Goal: Check status: Check status

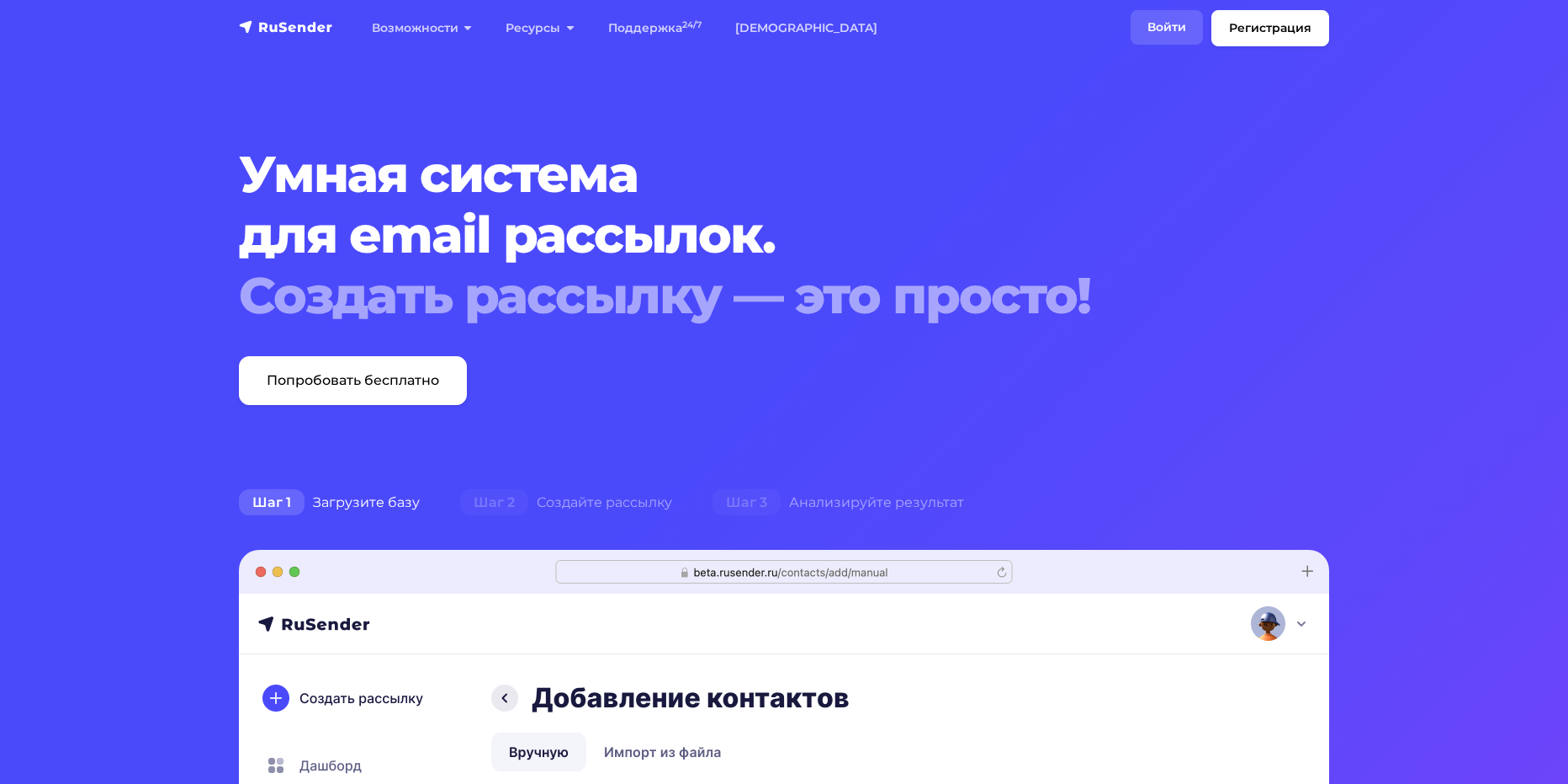
click at [1192, 30] on link "Войти" at bounding box center [1166, 27] width 72 height 35
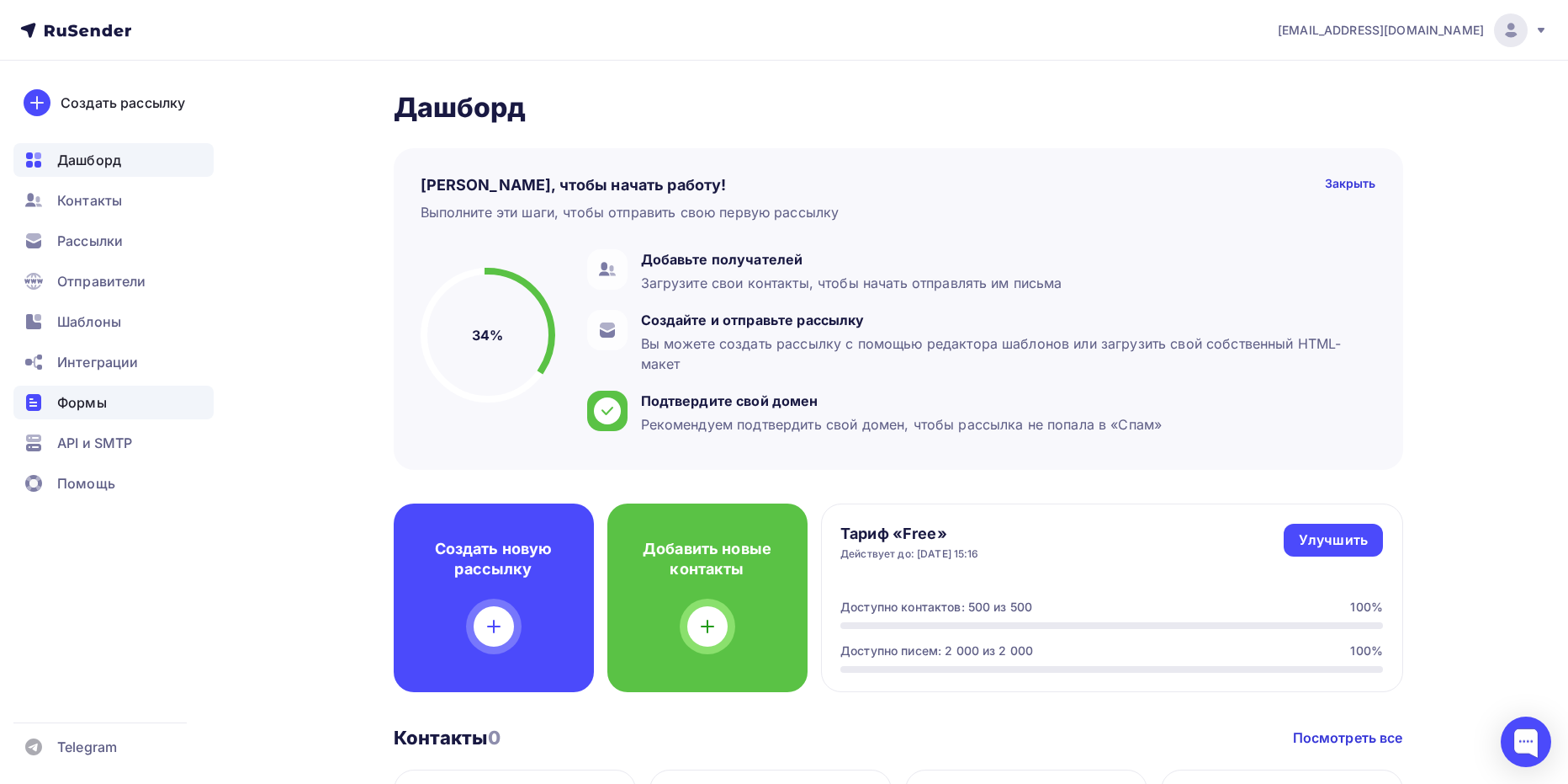
click at [81, 410] on span "Формы" at bounding box center [82, 402] width 50 height 20
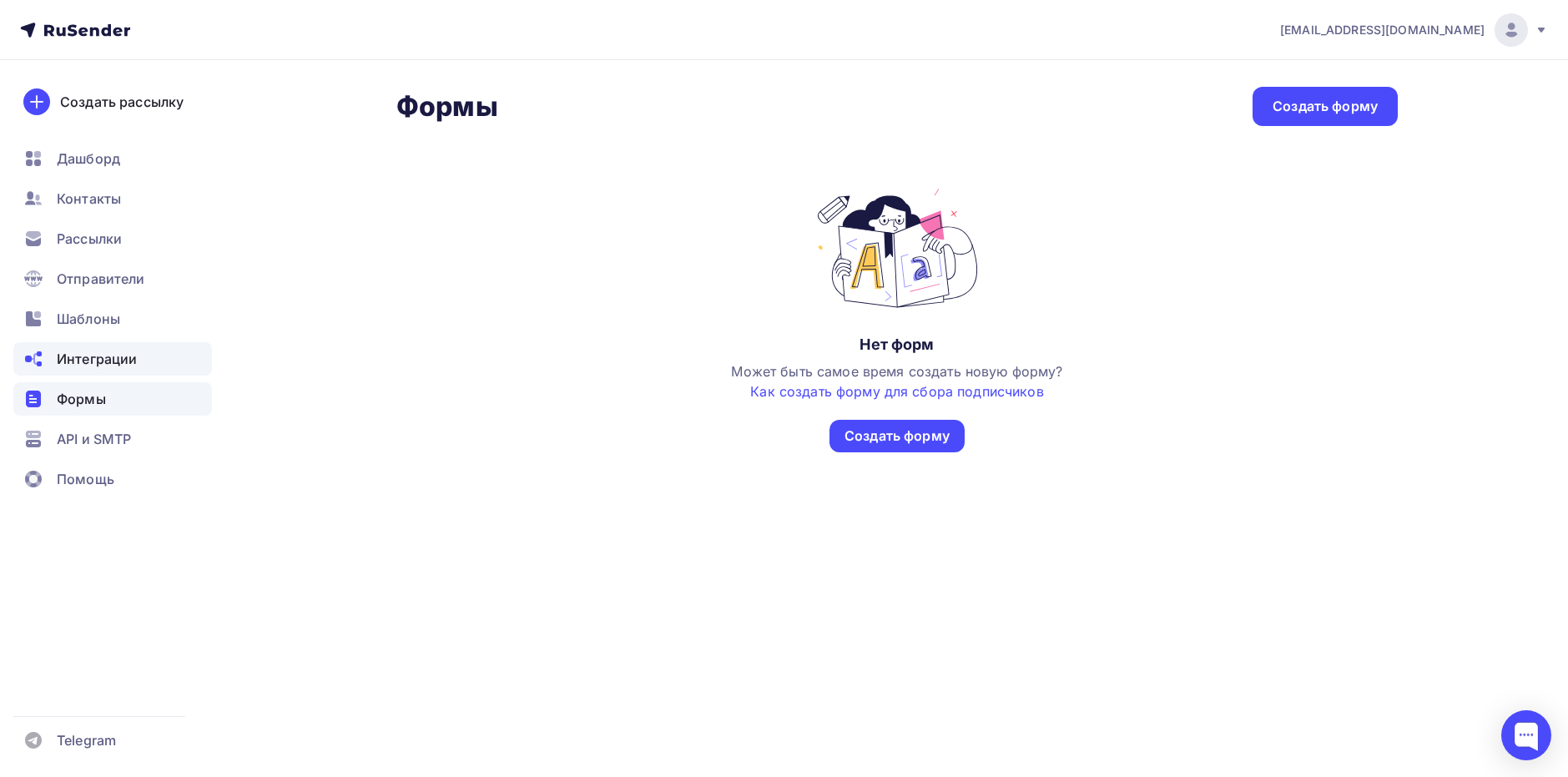
click at [68, 360] on span "Интеграции" at bounding box center [97, 359] width 81 height 20
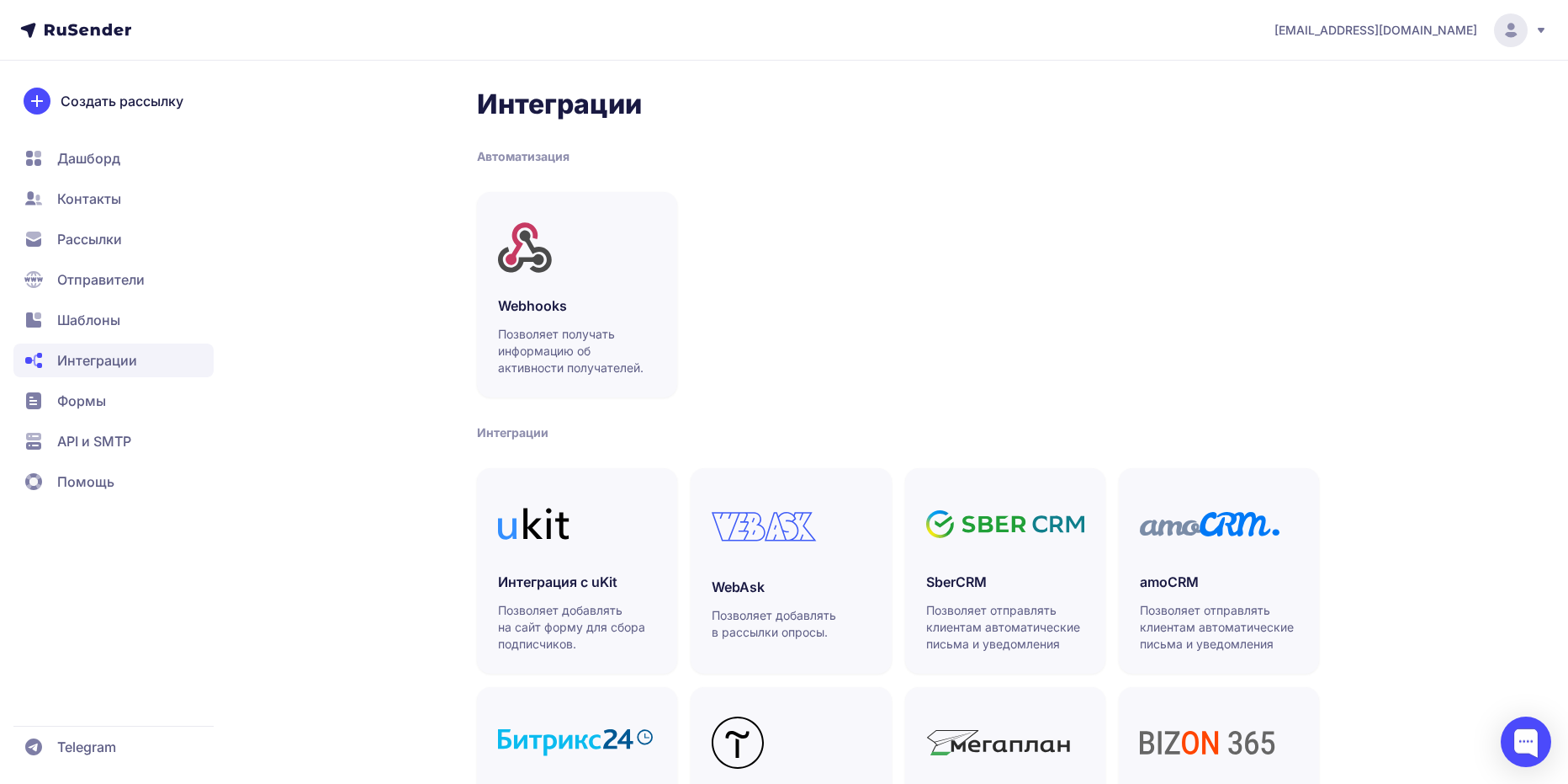
click at [70, 440] on span "API и SMTP" at bounding box center [94, 441] width 74 height 20
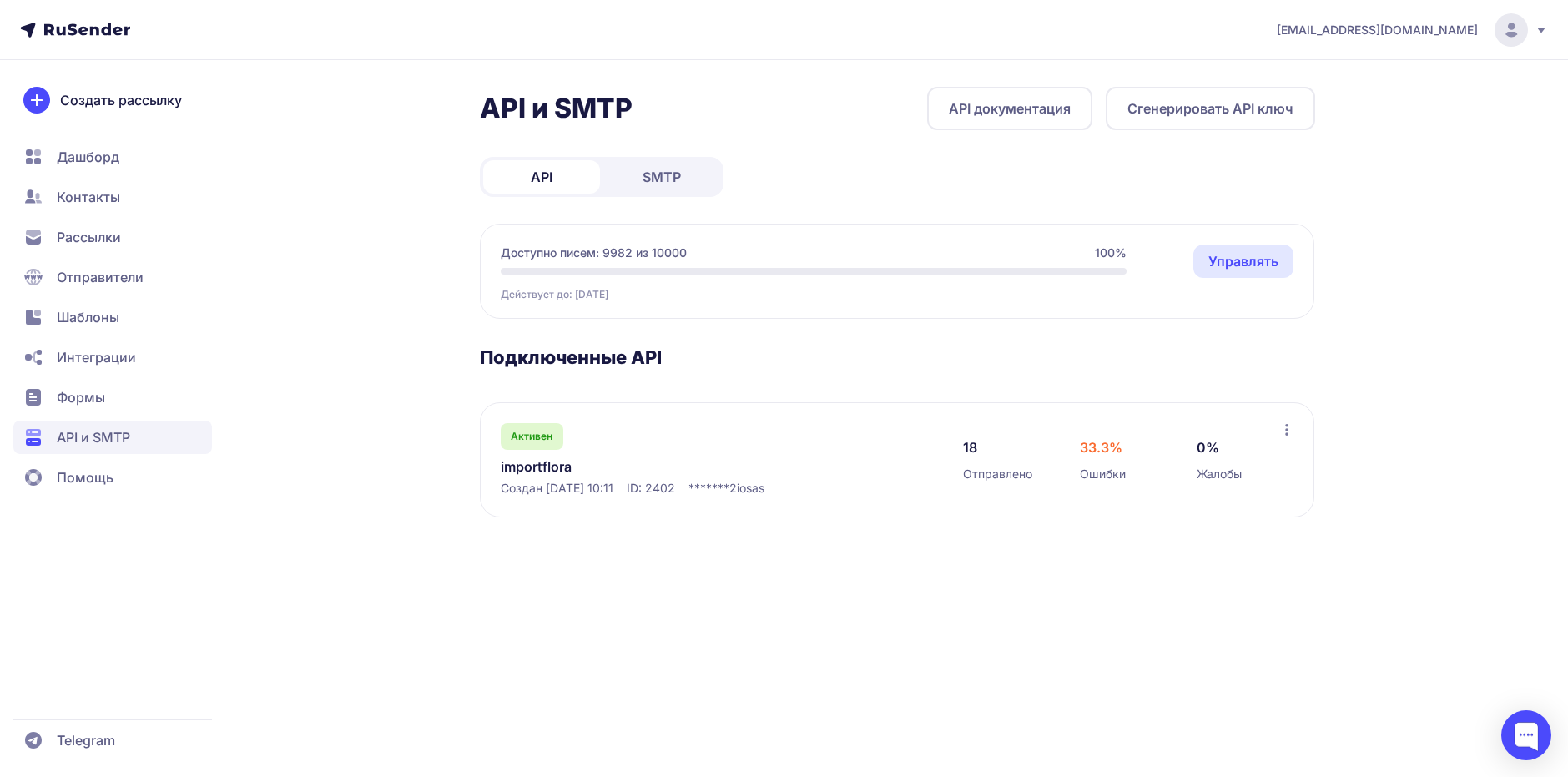
click at [1281, 433] on icon at bounding box center [1287, 430] width 14 height 14
click at [968, 402] on div "Активен importflora Создан 25.07.2025, 10:11 ID: 2402 ******* 2iosas 18 Отправл…" at bounding box center [896, 459] width 834 height 115
click at [1110, 448] on span "33.3%" at bounding box center [1100, 447] width 42 height 20
click at [1096, 487] on div "18 Отправлено 33.3% Ошибки 0% Жалобы" at bounding box center [1121, 460] width 317 height 74
click at [1197, 463] on div "33.3% Ошибки" at bounding box center [1238, 460] width 84 height 45
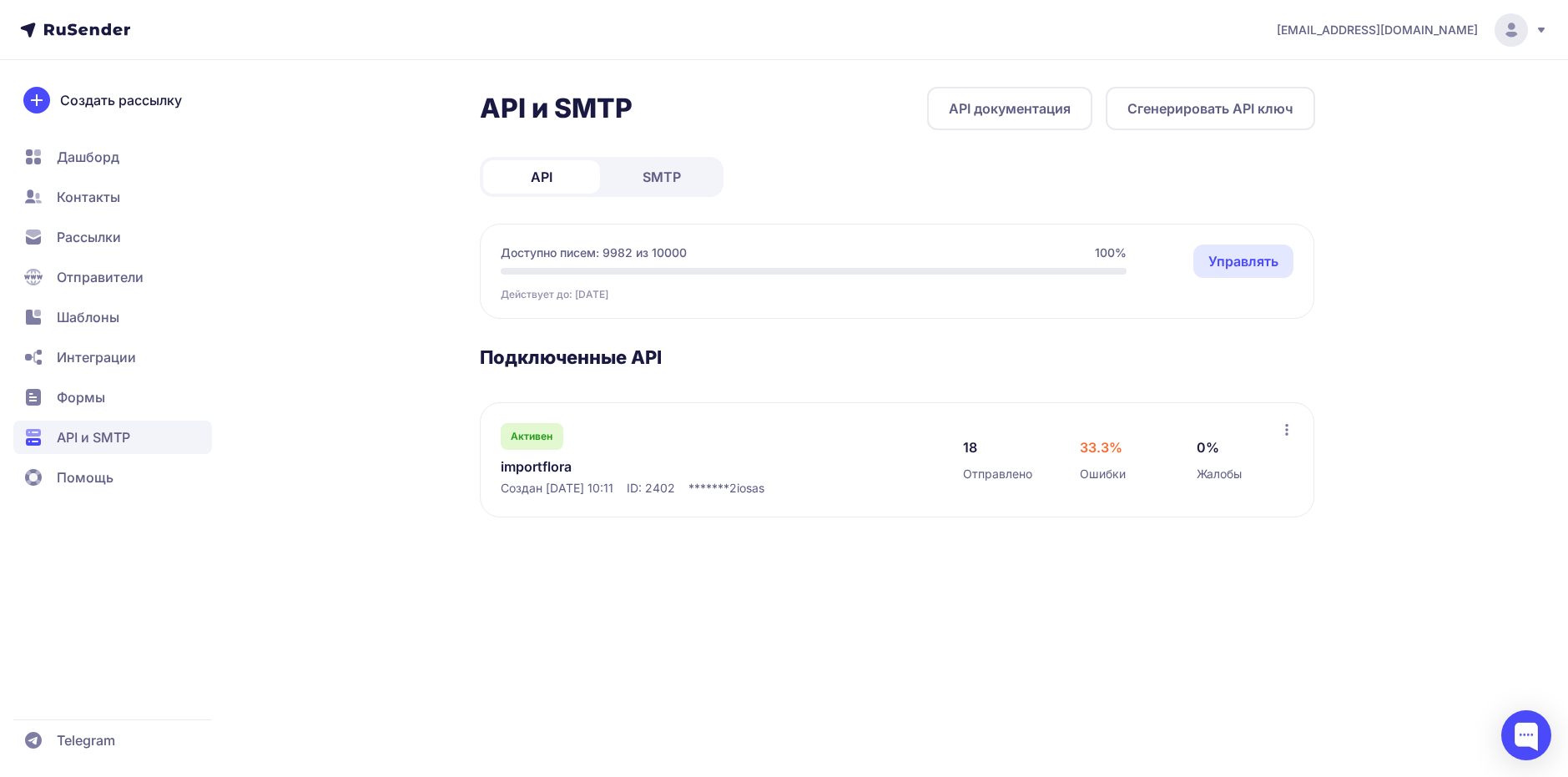
click at [545, 434] on span "Активен" at bounding box center [532, 436] width 41 height 14
click at [551, 470] on link "importflora" at bounding box center [672, 467] width 342 height 20
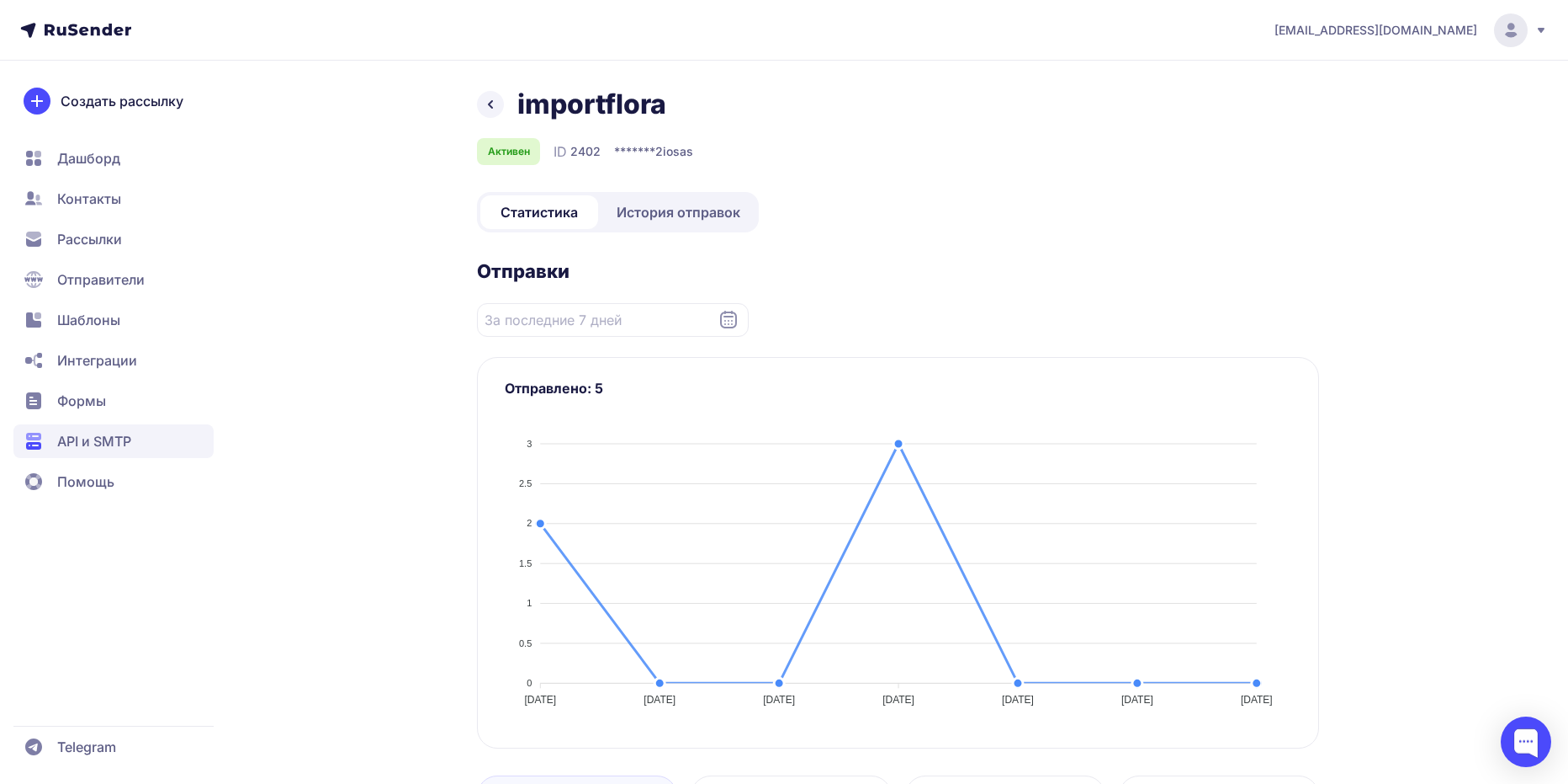
click at [663, 215] on span "История отправок" at bounding box center [679, 212] width 124 height 20
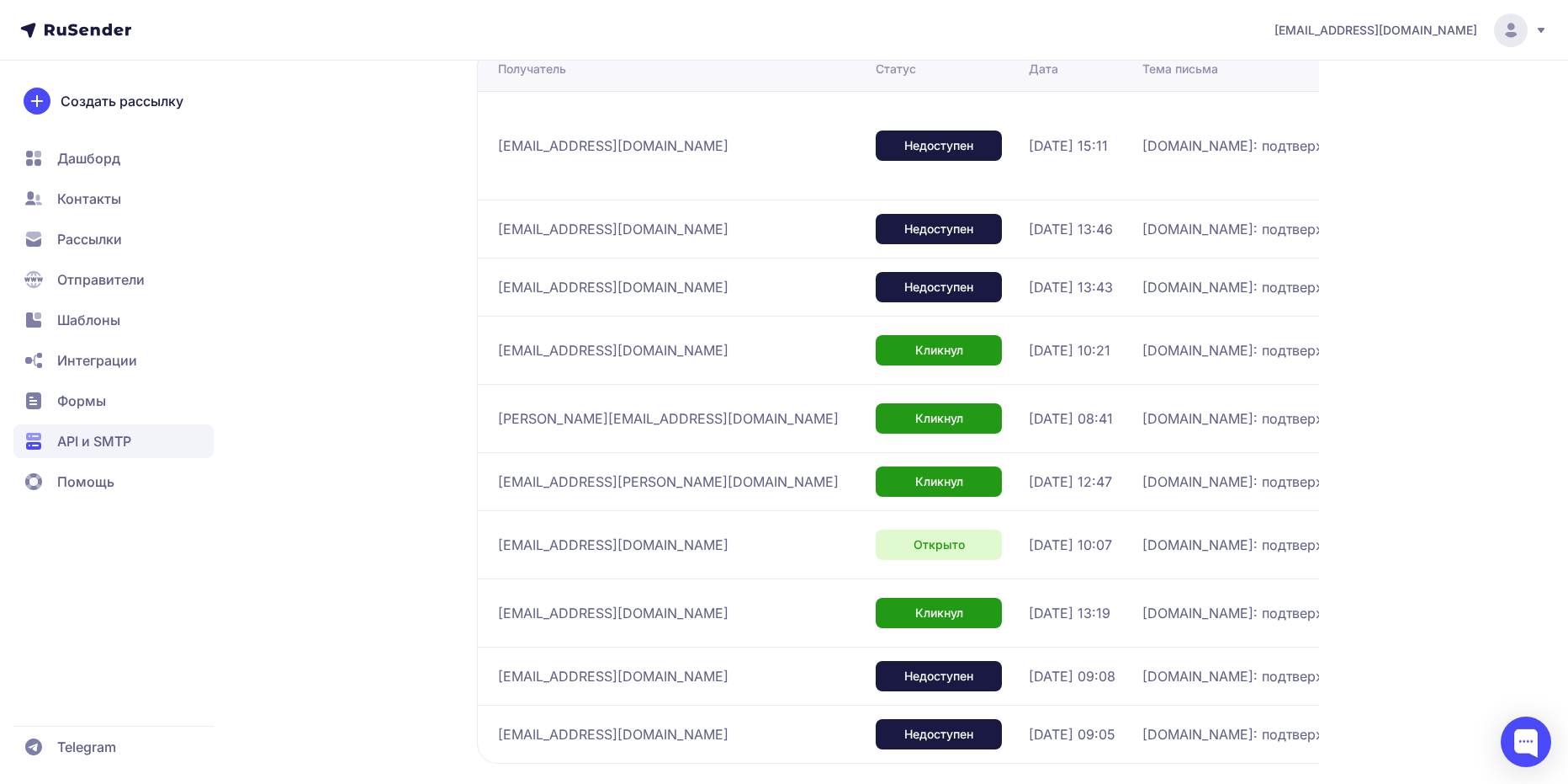
scroll to position [377, 0]
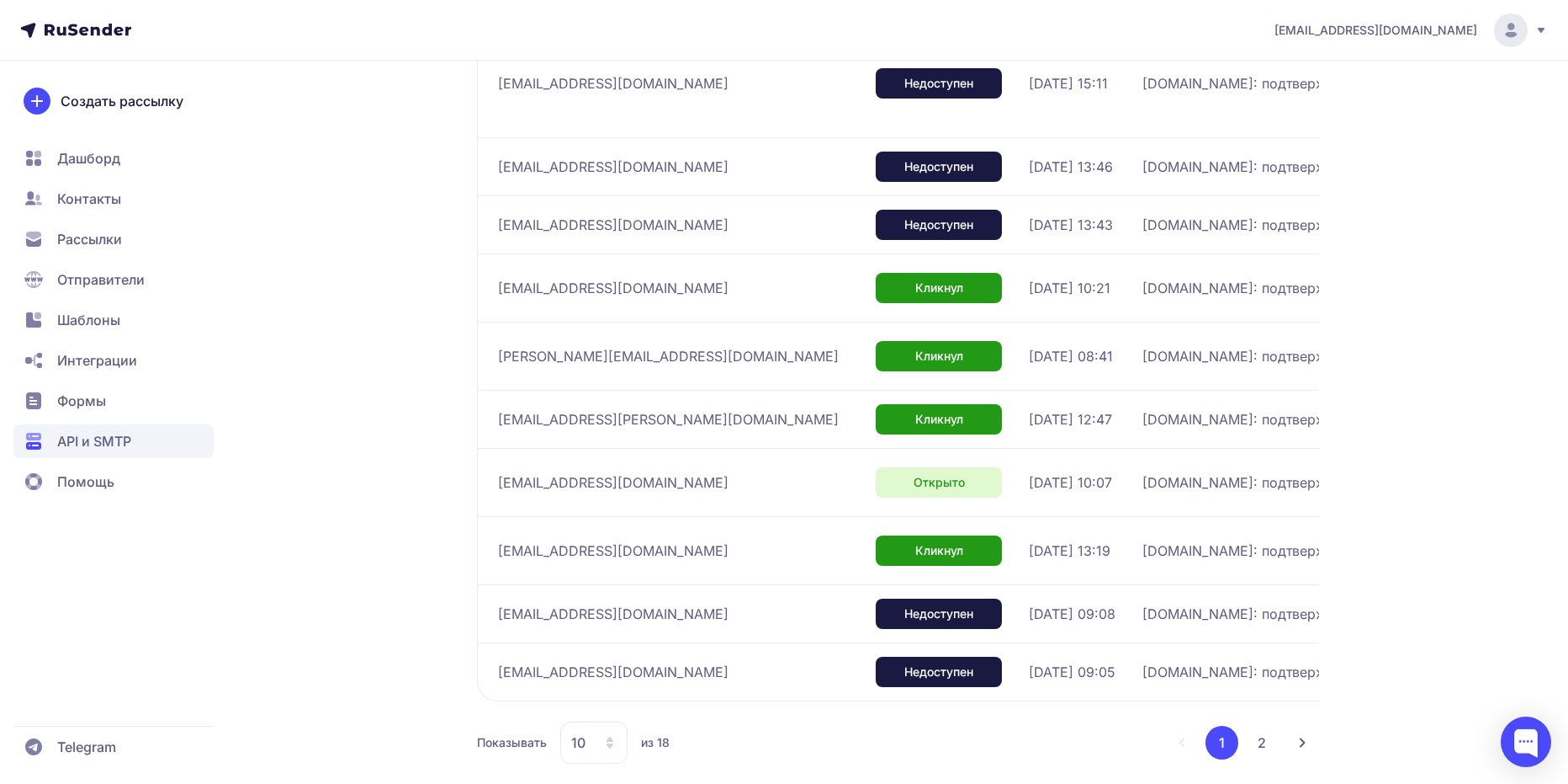
click at [1254, 726] on button "2" at bounding box center [1262, 742] width 34 height 34
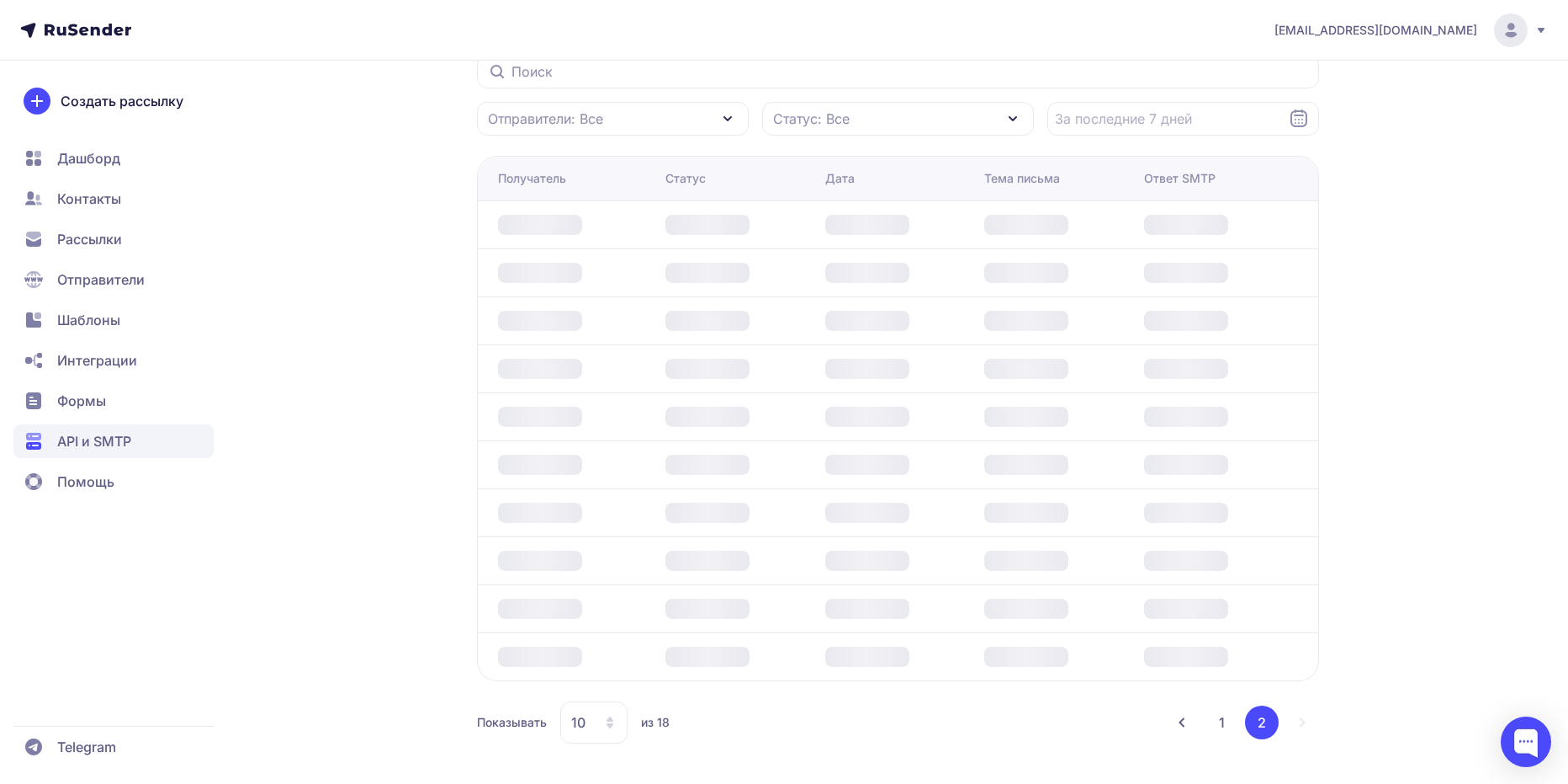
scroll to position [199, 0]
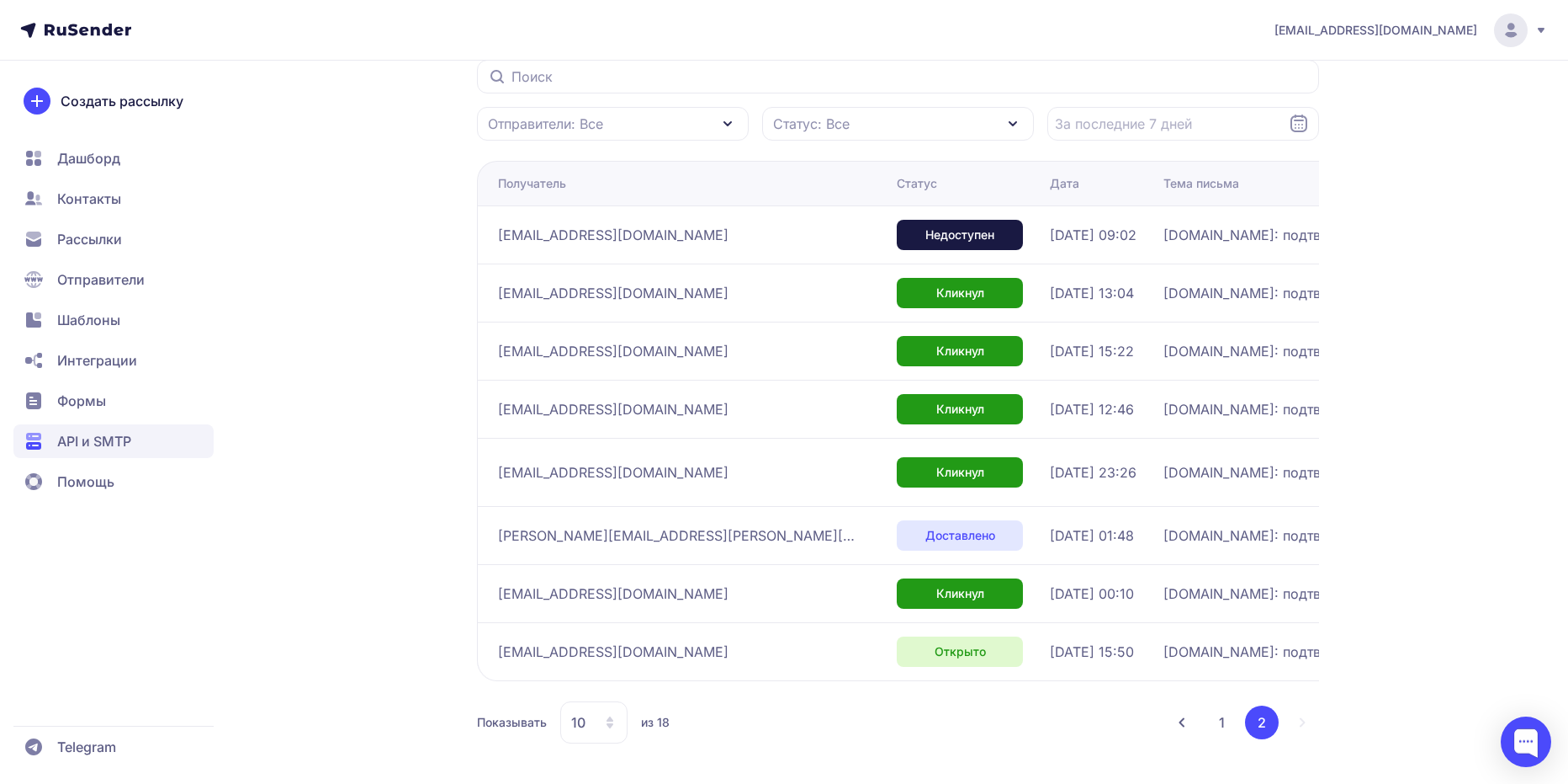
click at [1219, 721] on button "1" at bounding box center [1221, 723] width 33 height 34
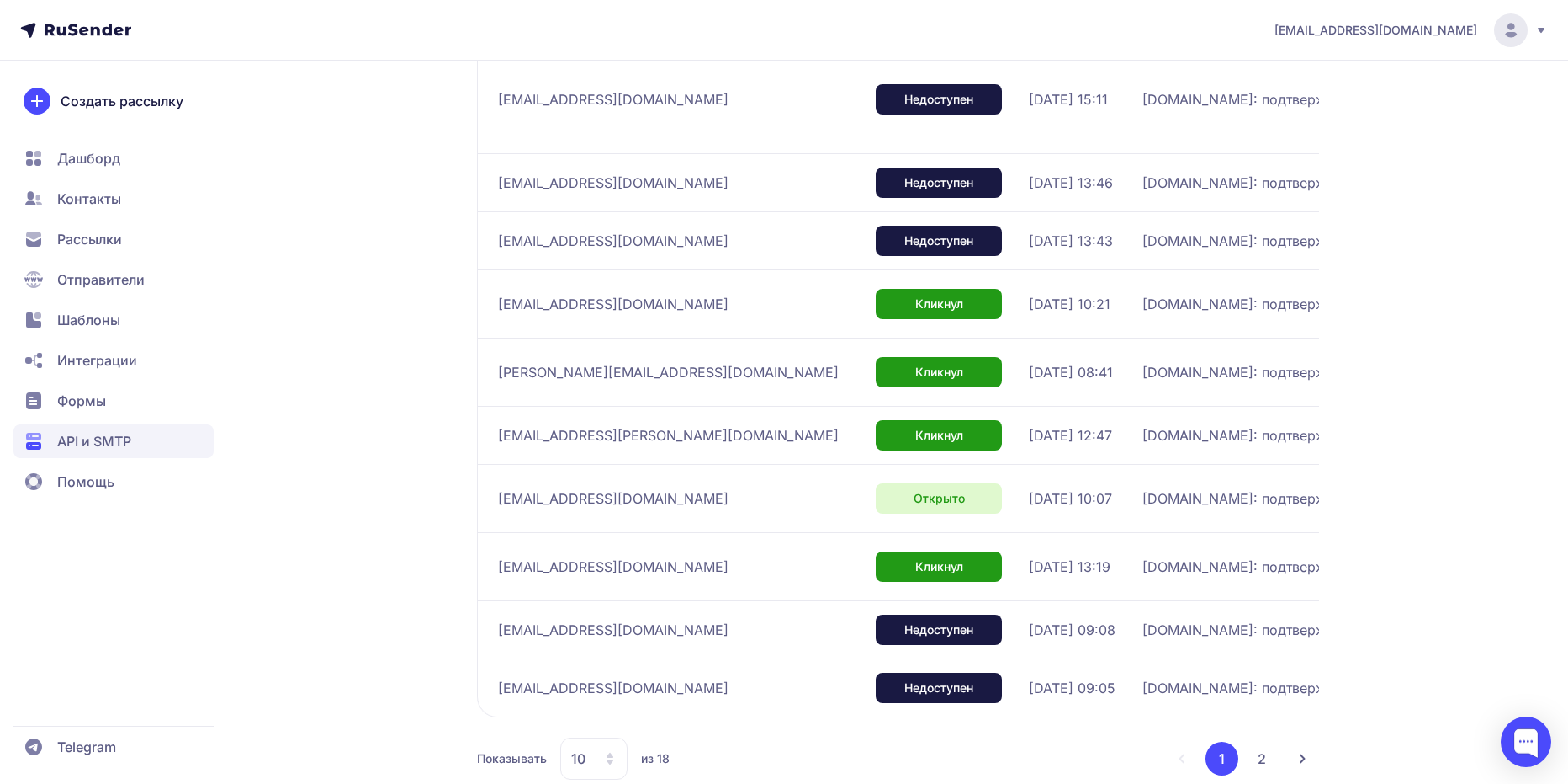
scroll to position [377, 0]
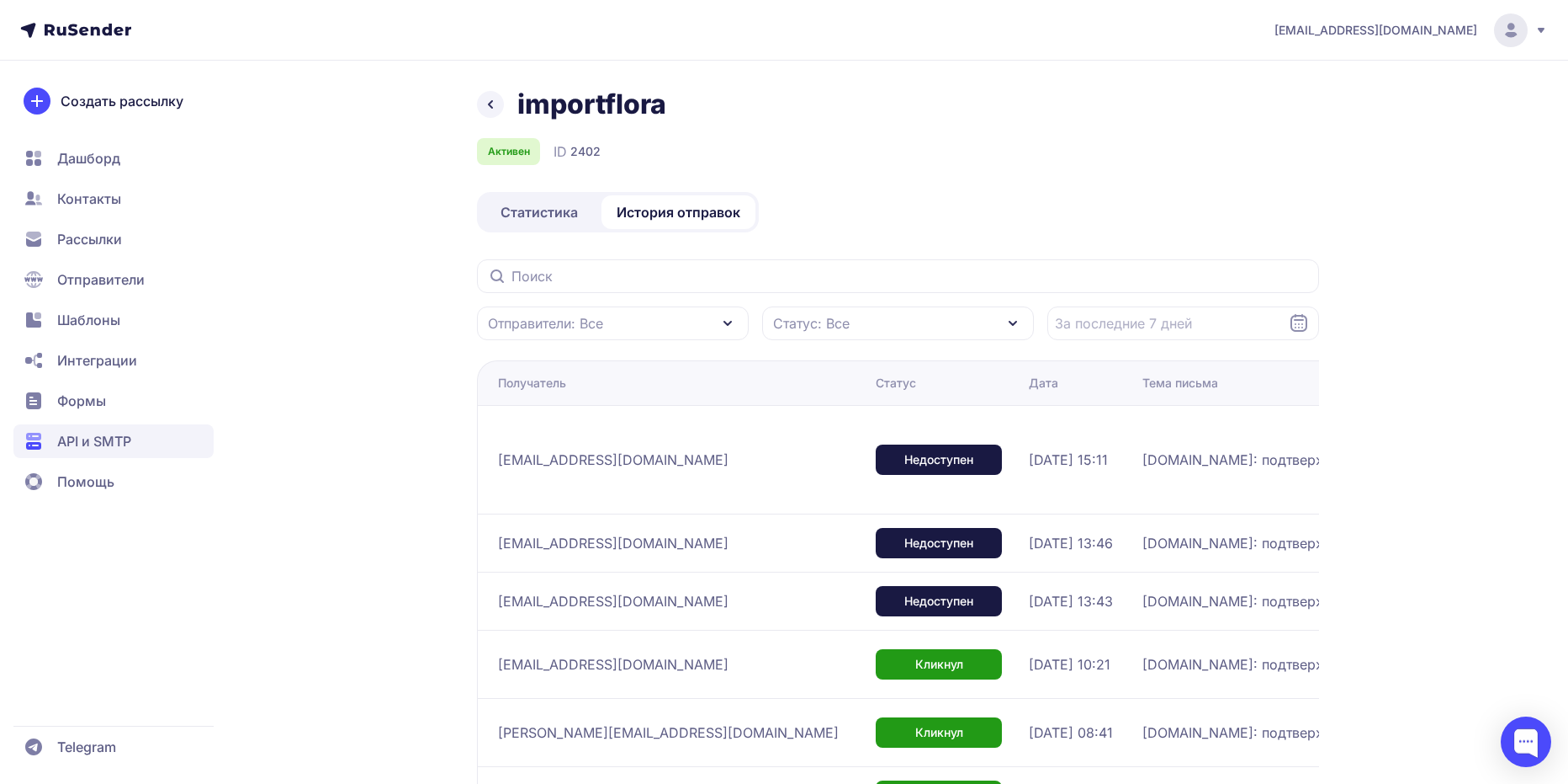
click at [499, 109] on icon at bounding box center [490, 104] width 20 height 20
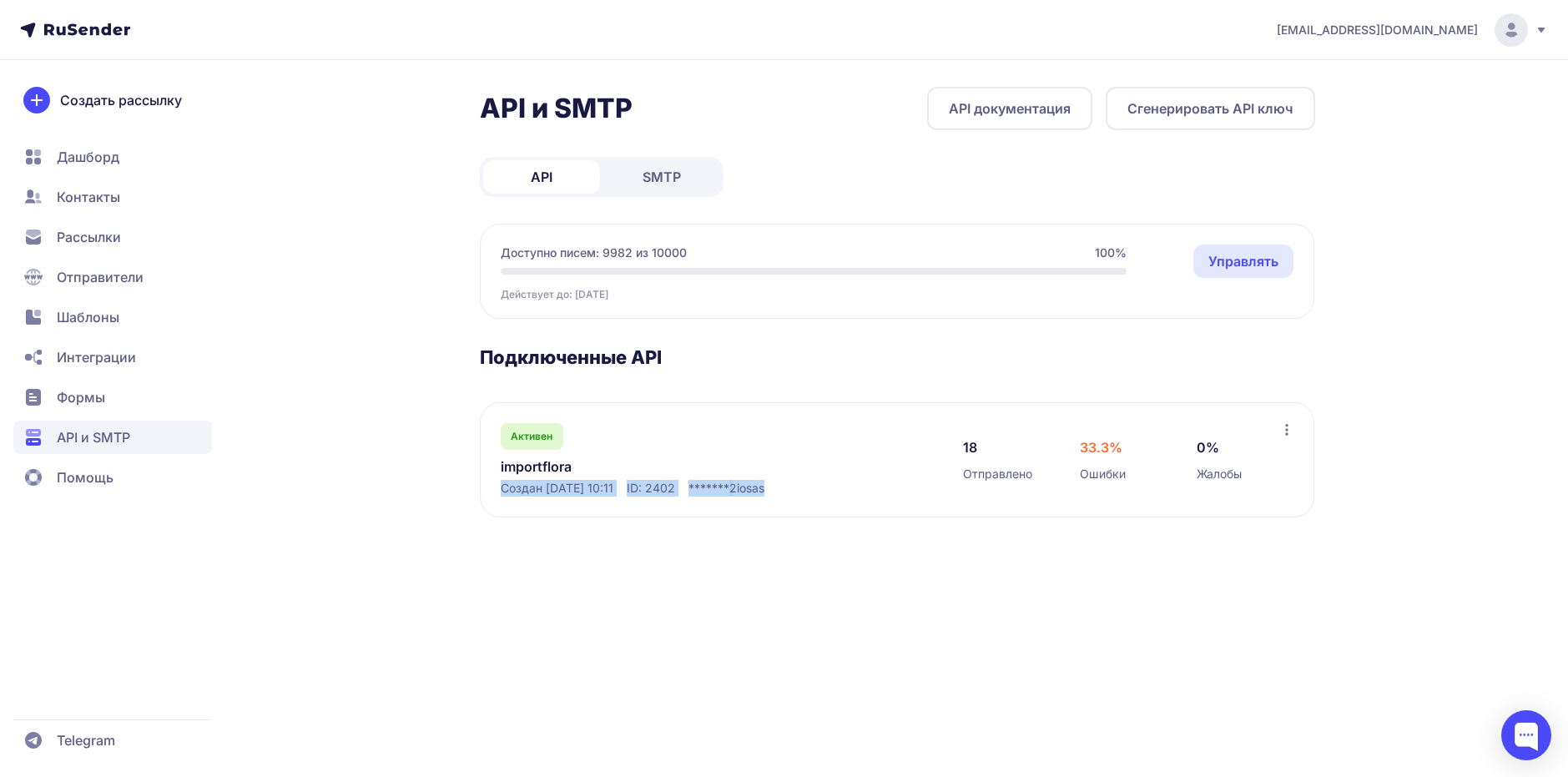
drag, startPoint x: 791, startPoint y: 487, endPoint x: 461, endPoint y: 482, distance: 330.0
click at [461, 482] on div "API и SMTP API документация Сгенерировать API ключ API SMTP Доступно писем: 998…" at bounding box center [784, 321] width 1202 height 471
click at [515, 498] on div "Активен importflora Создан 25.07.2025, 10:11 ID: 2402 ******* 2iosas 18 Отправл…" at bounding box center [896, 459] width 834 height 115
click at [646, 169] on span "SMTP" at bounding box center [661, 177] width 38 height 20
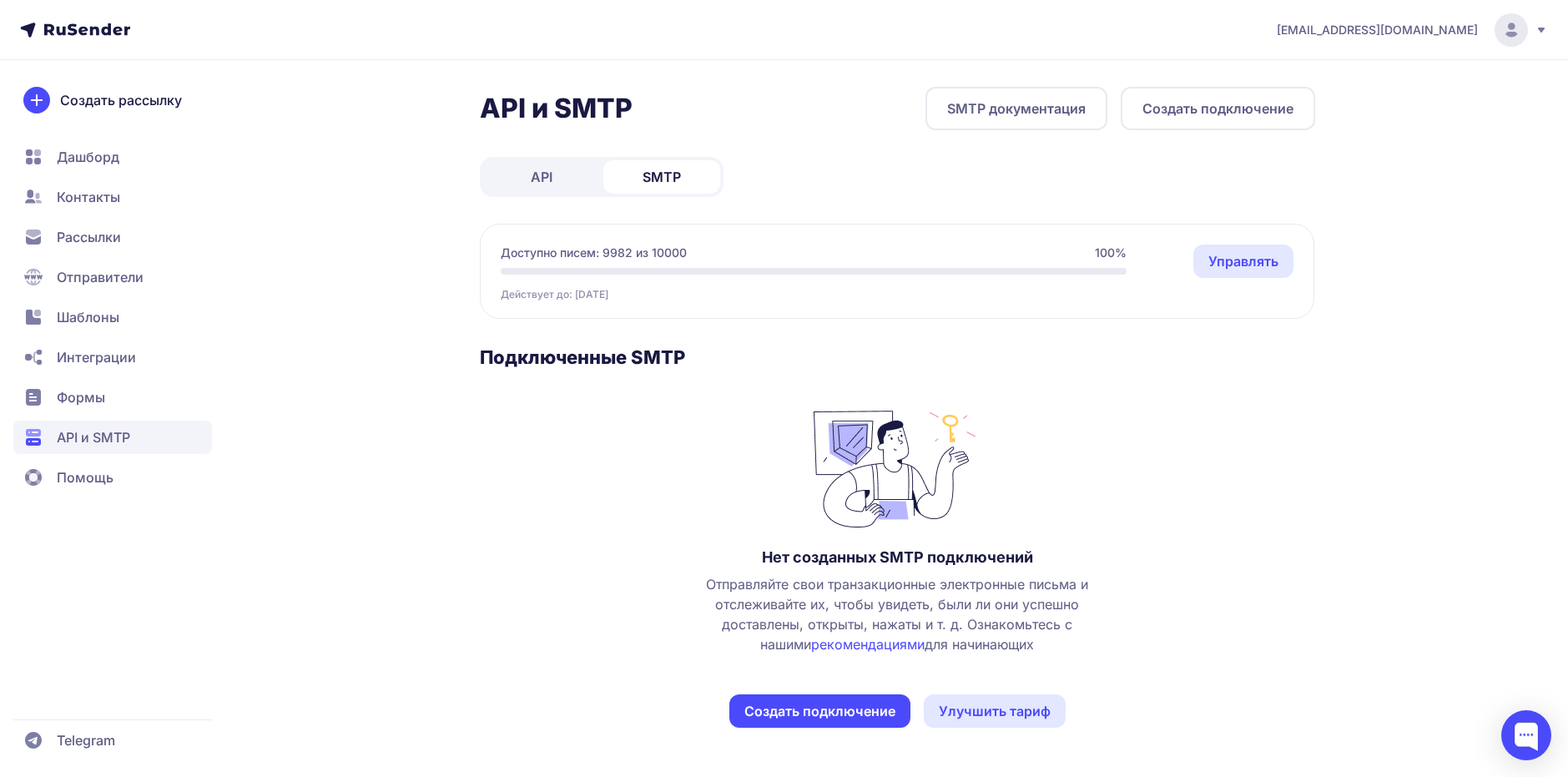
click at [548, 173] on span "API" at bounding box center [541, 177] width 22 height 20
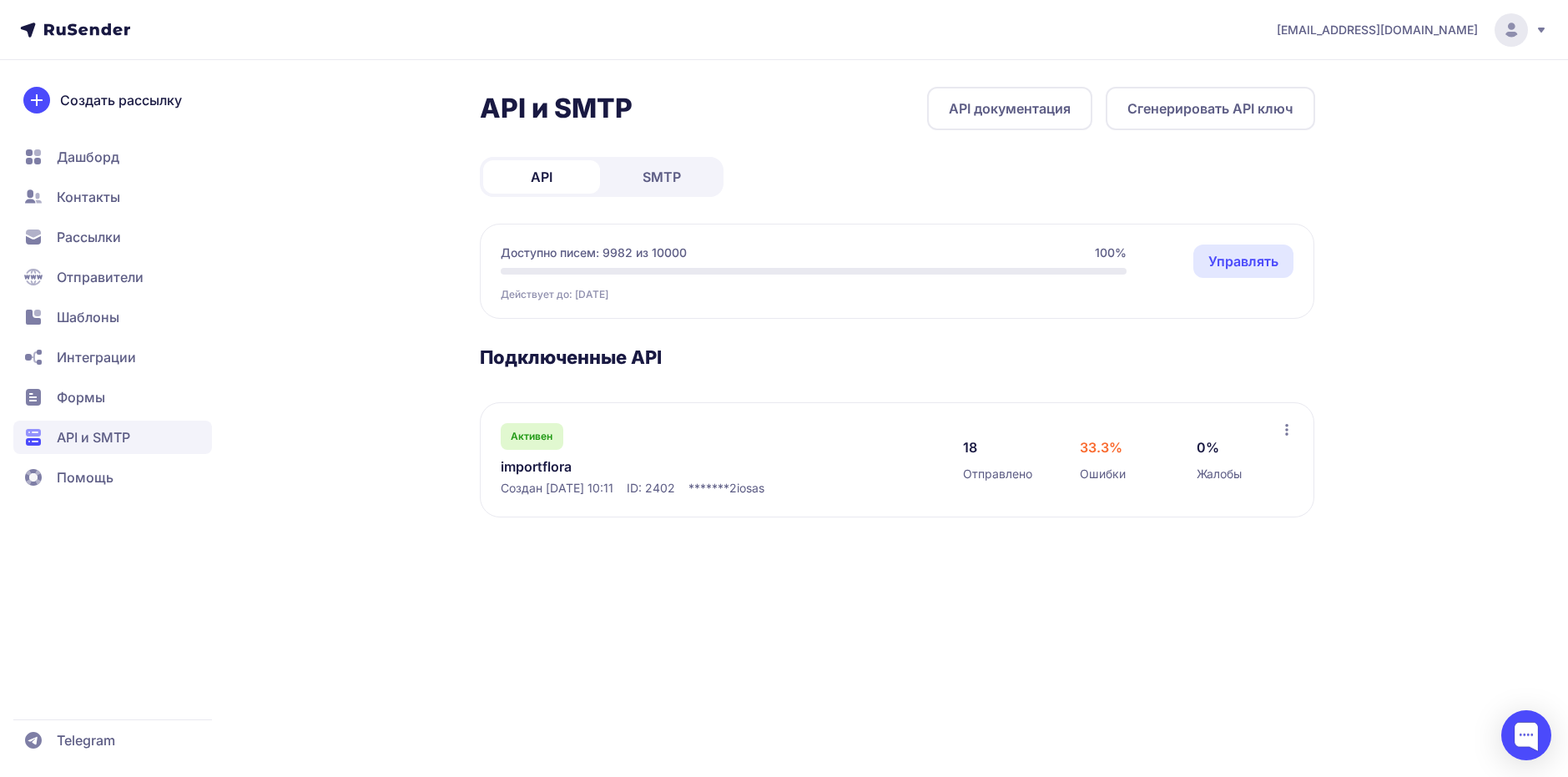
click at [548, 173] on span "API" at bounding box center [541, 177] width 22 height 20
click at [1291, 426] on icon at bounding box center [1287, 430] width 14 height 14
click at [1352, 385] on div "API и SMTP API документация Сгенерировать API ключ API SMTP Доступно писем: 998…" at bounding box center [784, 321] width 1202 height 471
click at [693, 570] on div "anokhin4891@gmail.com API и SMTP API документация Сгенерировать API ключ API SM…" at bounding box center [784, 388] width 1568 height 777
click at [526, 461] on link "importflora" at bounding box center [672, 467] width 342 height 20
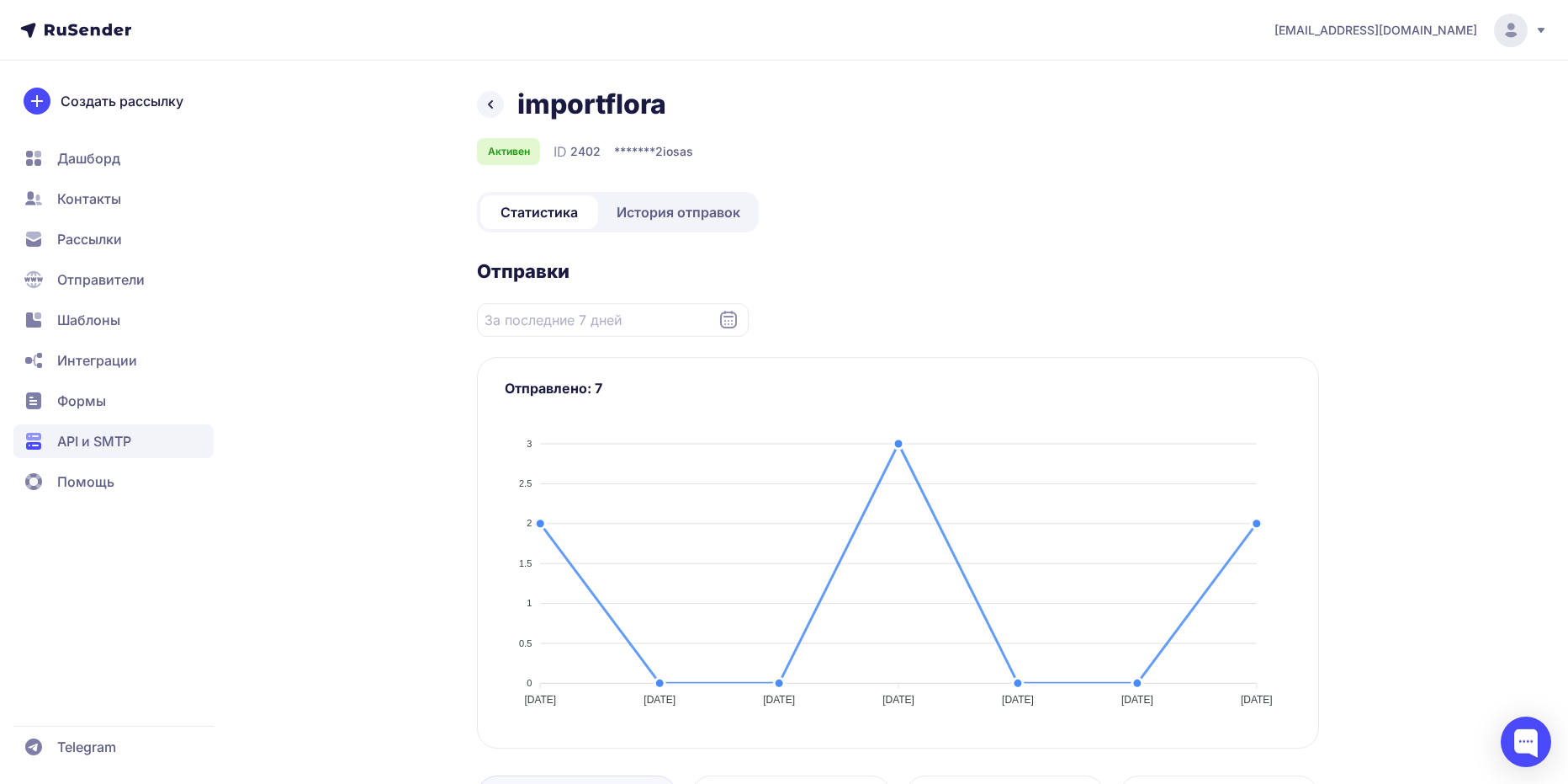
click at [662, 219] on span "История отправок" at bounding box center [679, 212] width 124 height 20
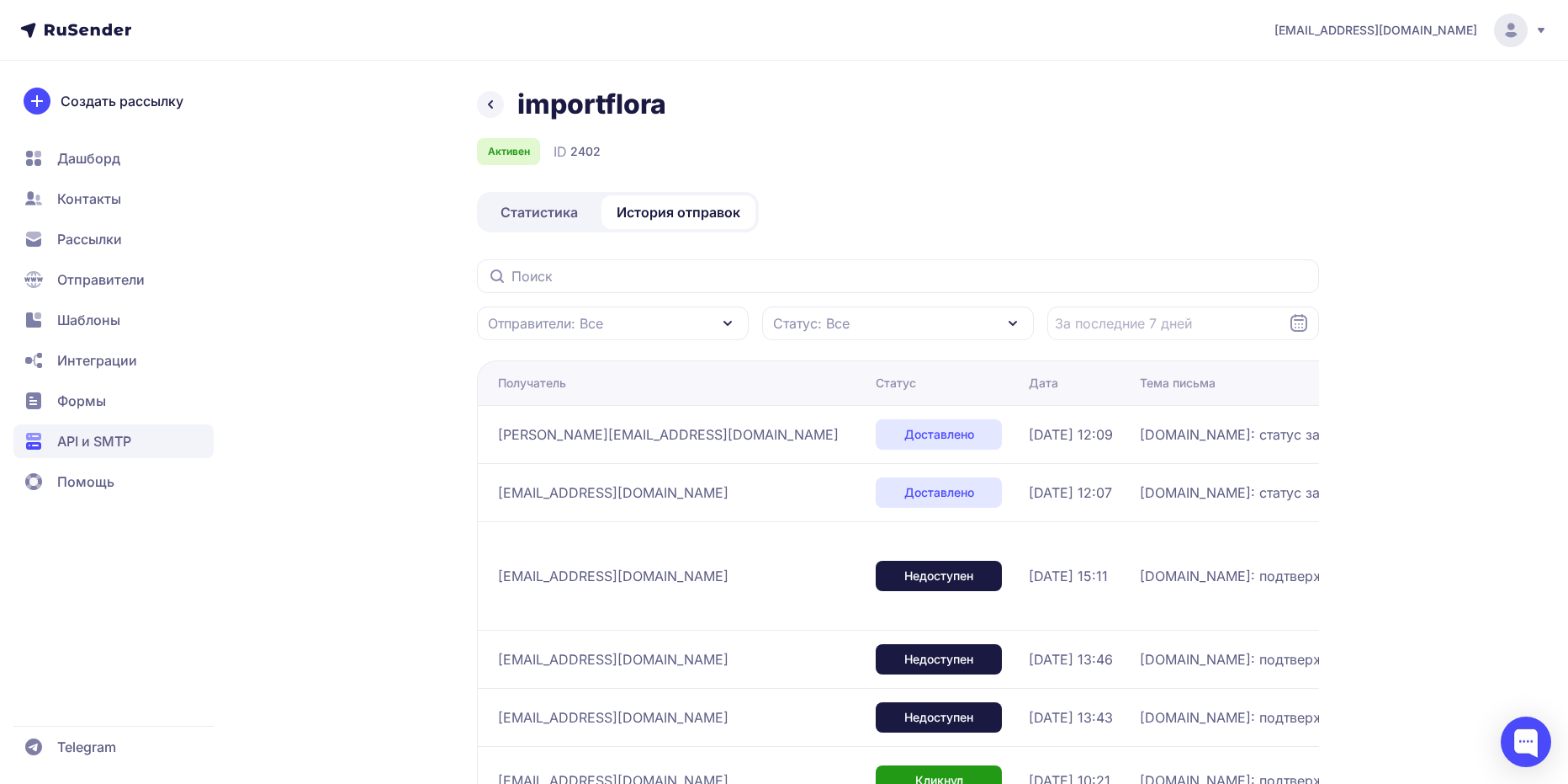
click at [605, 438] on span "[PERSON_NAME][EMAIL_ADDRESS][DOMAIN_NAME]" at bounding box center [669, 434] width 341 height 20
click at [1162, 430] on span "[DOMAIN_NAME]: статус заказа 41285-003966 изменен" at bounding box center [1324, 434] width 368 height 20
click at [1161, 430] on span "[DOMAIN_NAME]: статус заказа 41285-003966 изменен" at bounding box center [1324, 434] width 368 height 20
